Goal: Check status: Check status

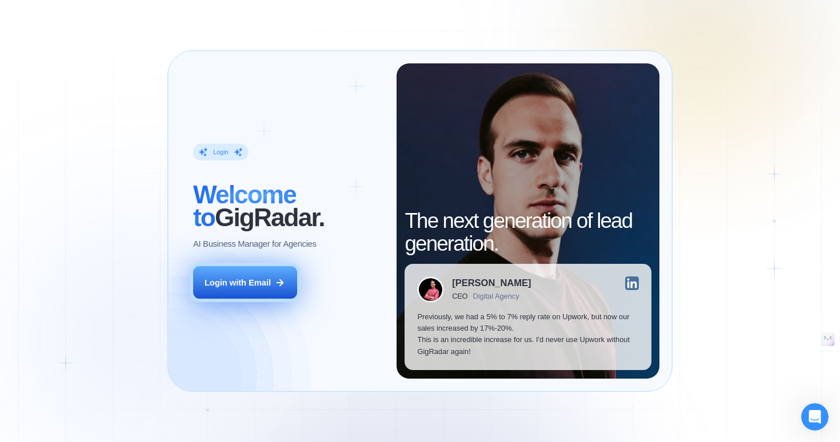
click at [264, 280] on div "Login with Email" at bounding box center [238, 282] width 66 height 11
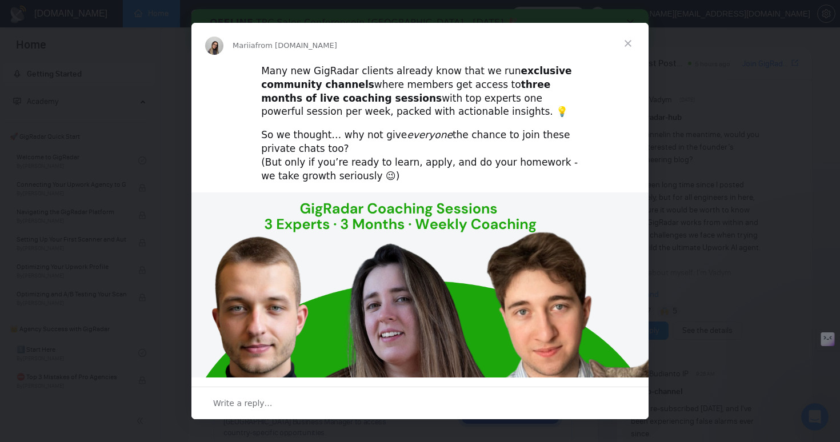
click at [631, 44] on span "Close" at bounding box center [628, 43] width 41 height 41
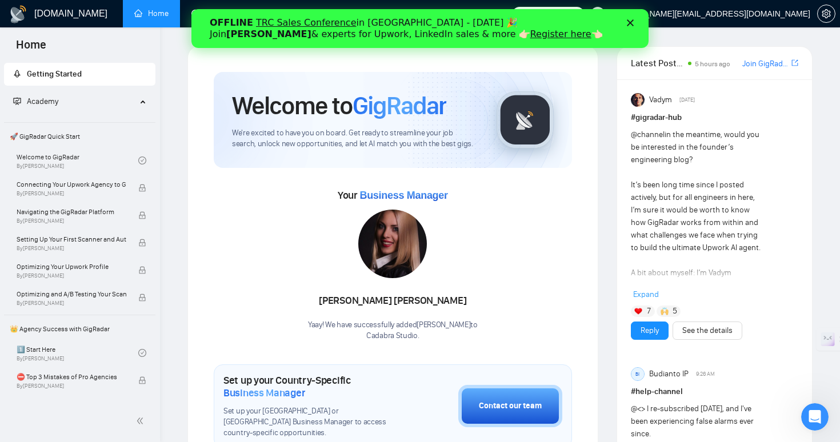
click at [629, 25] on icon "Close" at bounding box center [630, 22] width 7 height 7
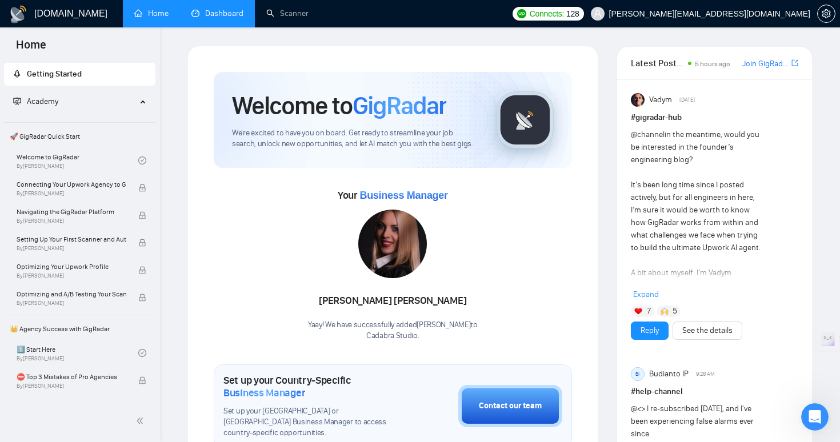
click at [221, 18] on link "Dashboard" at bounding box center [217, 14] width 52 height 10
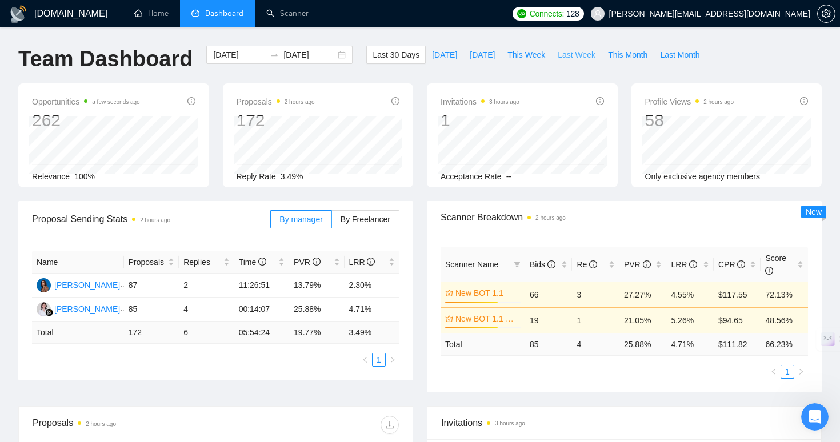
click at [566, 57] on span "Last Week" at bounding box center [577, 55] width 38 height 13
type input "2025-10-06"
type input "2025-10-12"
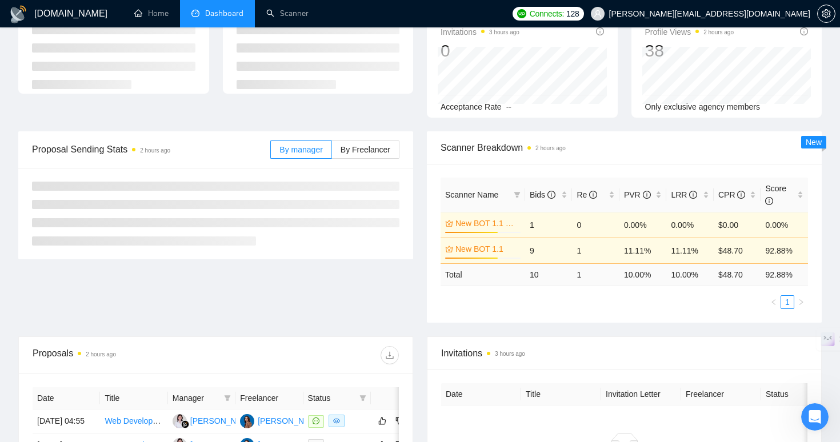
scroll to position [90, 0]
